Goal: Information Seeking & Learning: Learn about a topic

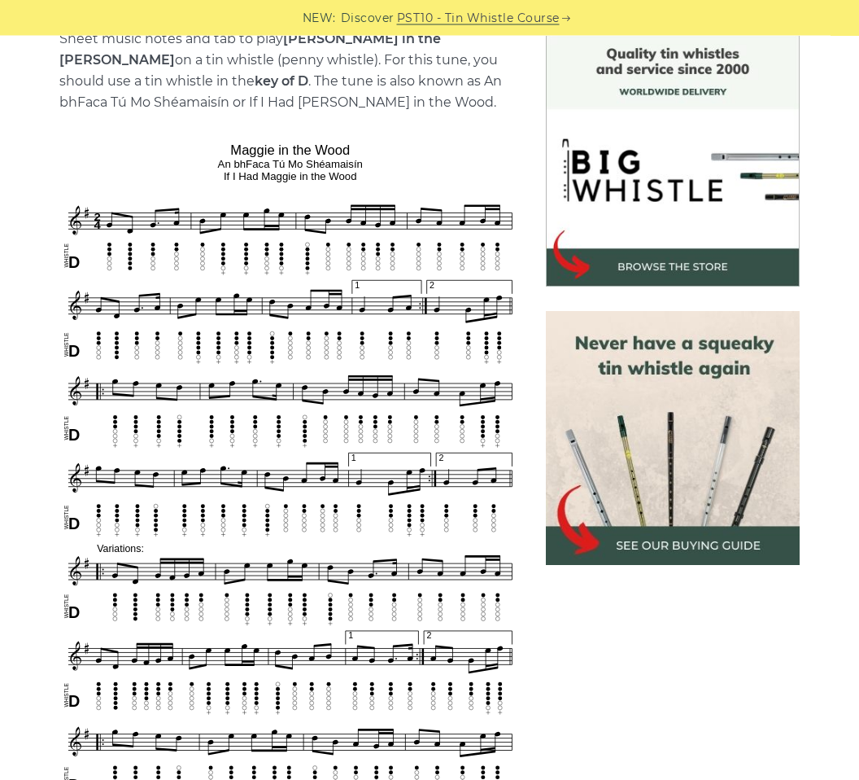
scroll to position [466, 0]
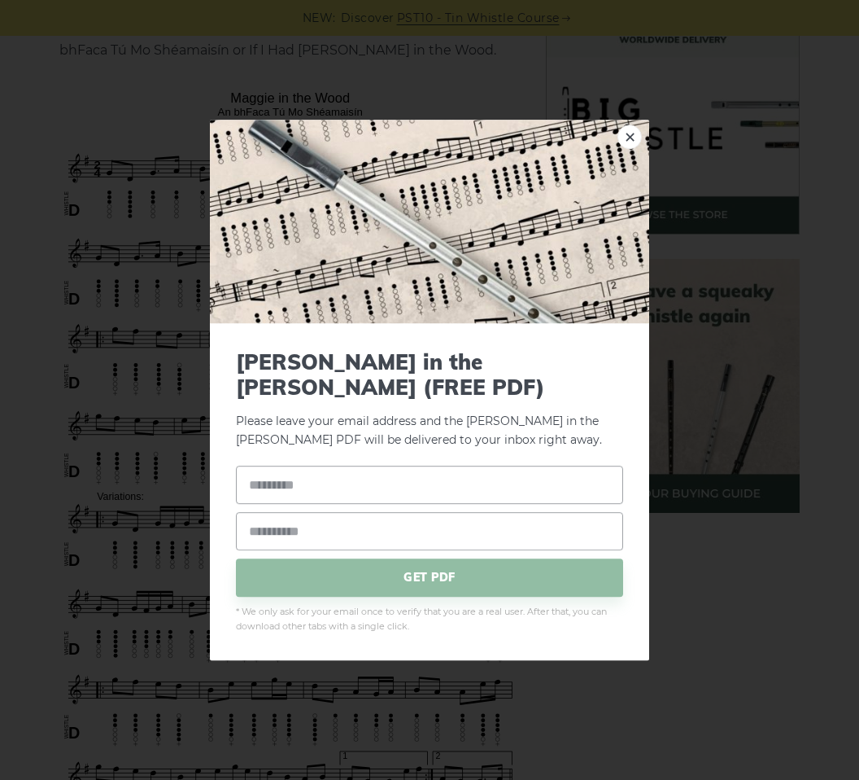
click at [780, 287] on div "× Maggie in the Woods (FREE PDF) Please leave your email address and the Maggie…" at bounding box center [429, 390] width 859 height 780
click at [753, 396] on div "× Maggie in the Woods (FREE PDF) Please leave your email address and the Maggie…" at bounding box center [429, 390] width 859 height 780
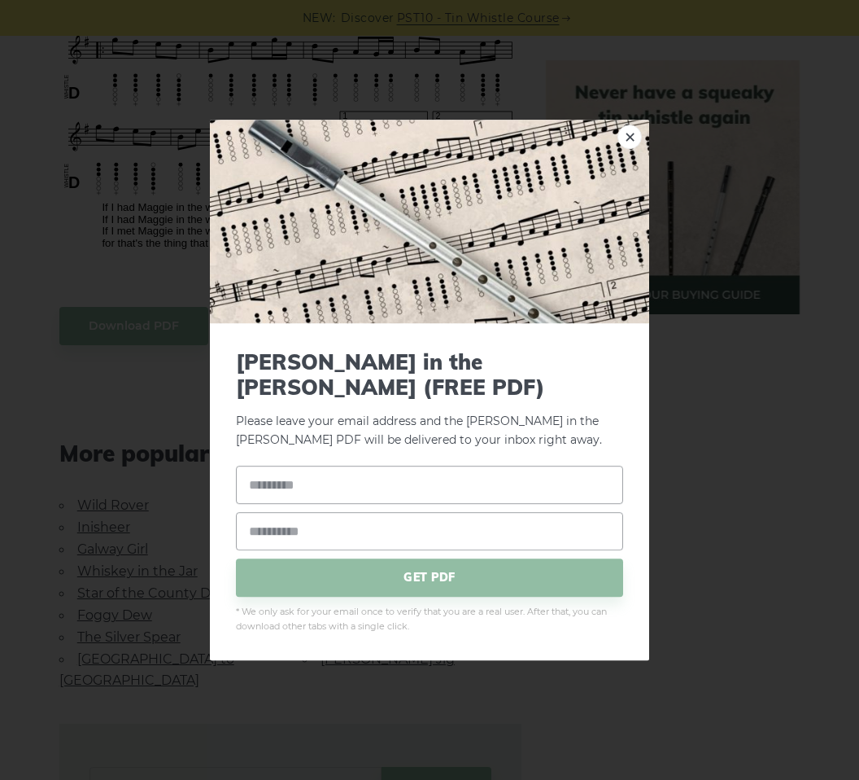
scroll to position [1125, 0]
click at [643, 146] on img at bounding box center [429, 221] width 439 height 203
click at [637, 146] on link "×" at bounding box center [630, 137] width 24 height 24
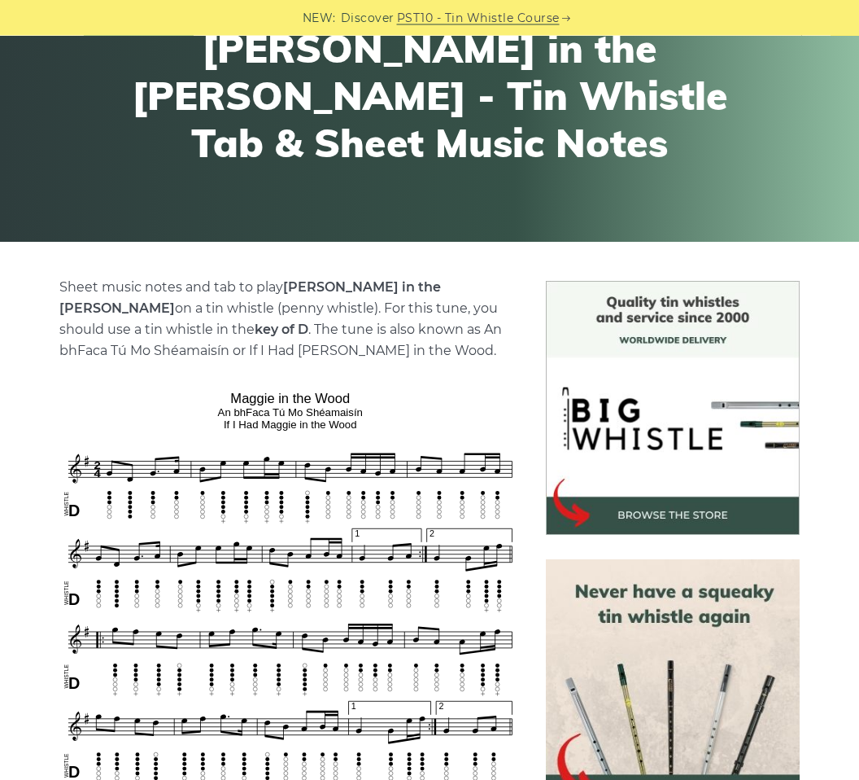
scroll to position [185, 0]
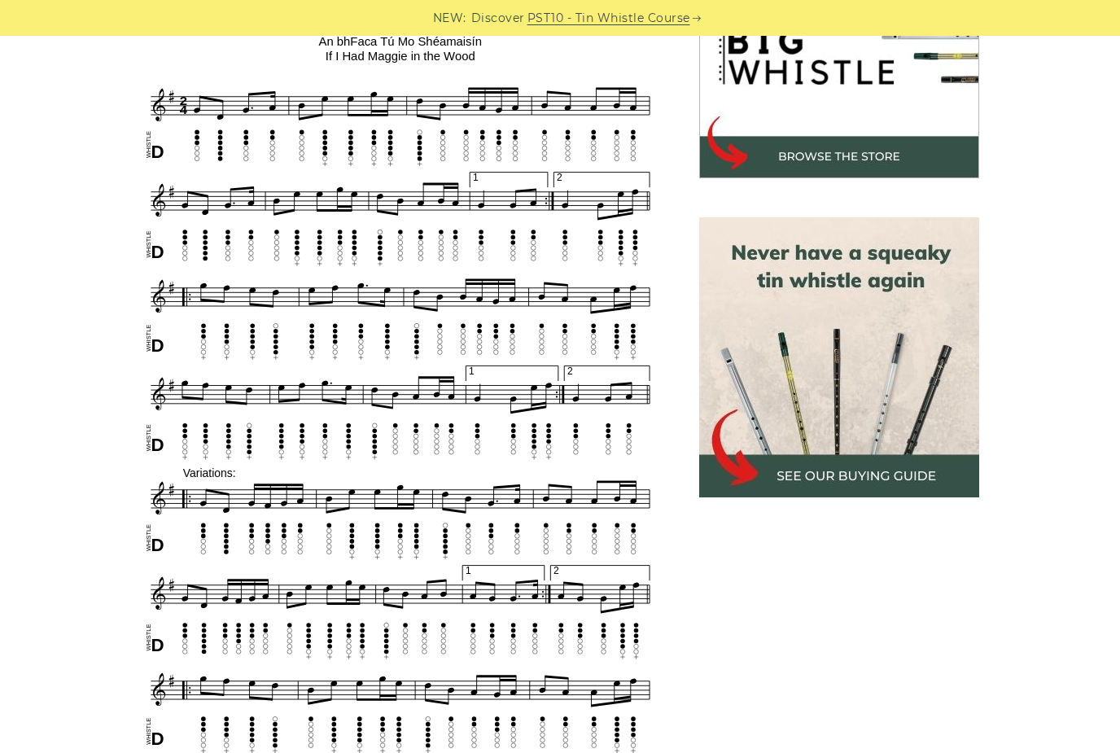
scroll to position [566, 0]
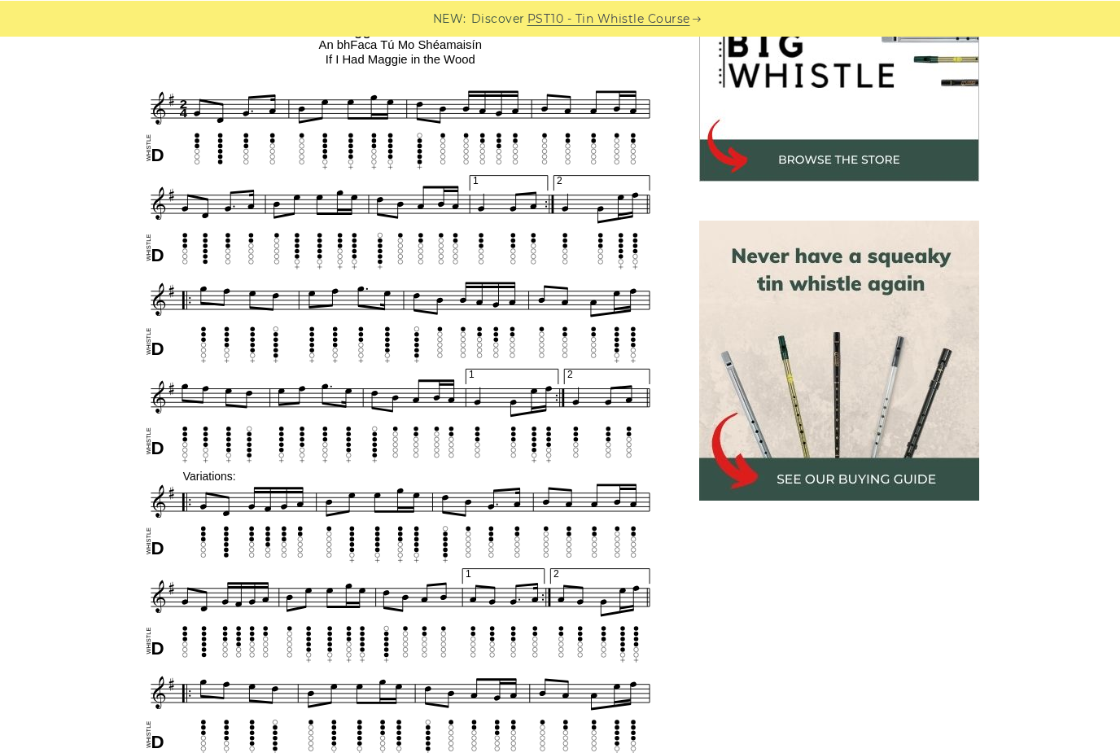
click at [1107, 752] on div "Sheet music notes and tab to play [PERSON_NAME] in the [PERSON_NAME] on a tin w…" at bounding box center [560, 732] width 1120 height 1663
click at [1104, 752] on div "Sheet music notes and tab to play [PERSON_NAME] in the [PERSON_NAME] on a tin w…" at bounding box center [560, 732] width 1120 height 1663
